Goal: Task Accomplishment & Management: Use online tool/utility

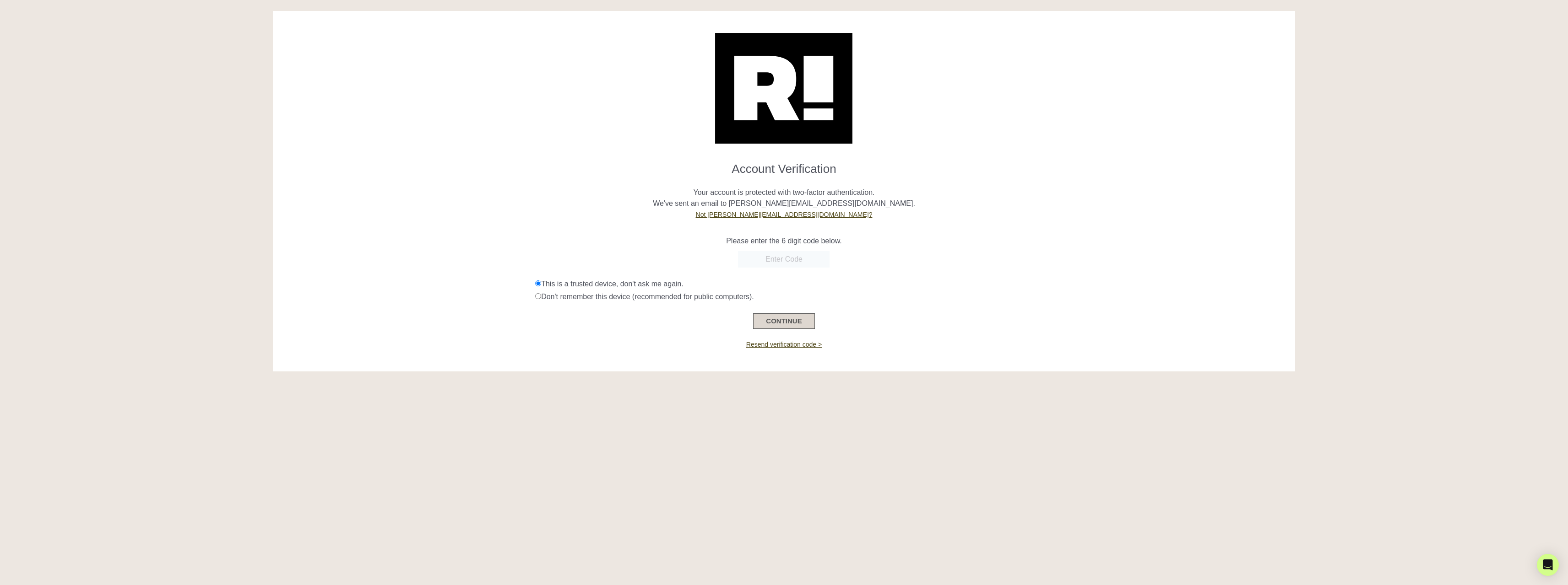
click at [784, 325] on button "CONTINUE" at bounding box center [784, 321] width 61 height 16
click at [785, 262] on input "text" at bounding box center [784, 259] width 91 height 16
type input "732305"
click at [802, 316] on button "CONTINUE" at bounding box center [784, 321] width 61 height 16
